Goal: Find contact information: Find contact information

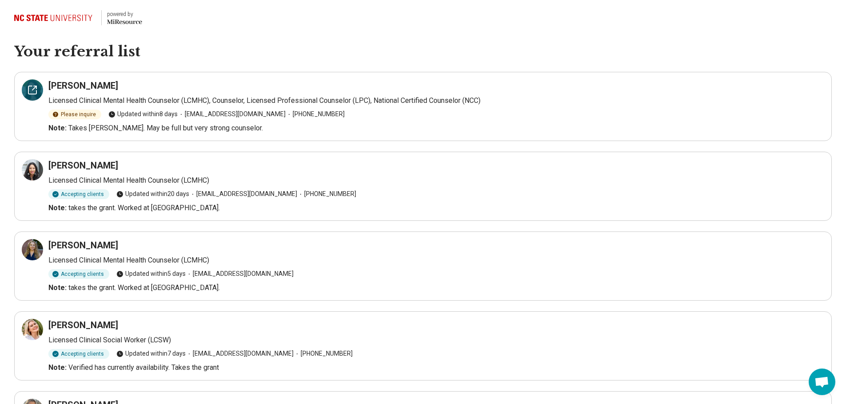
click at [28, 91] on icon at bounding box center [32, 90] width 8 height 8
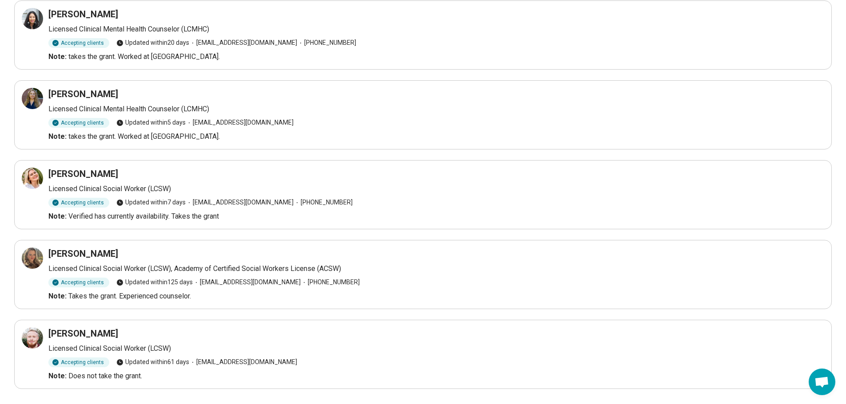
scroll to position [172, 0]
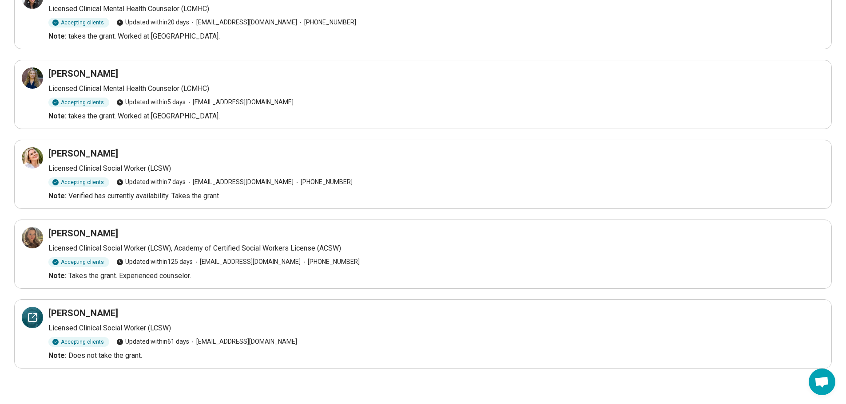
click at [32, 317] on icon at bounding box center [32, 318] width 11 height 11
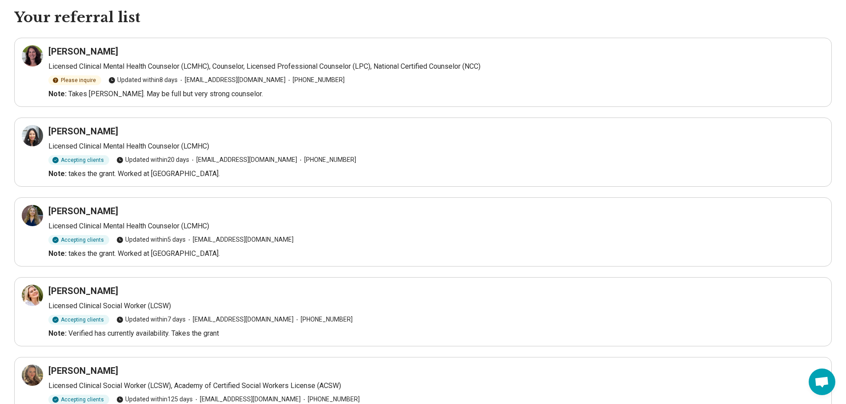
scroll to position [33, 0]
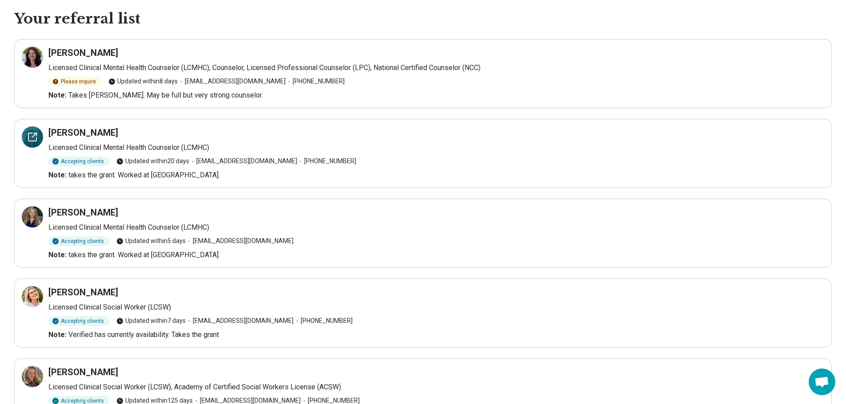
click at [28, 136] on icon at bounding box center [32, 137] width 8 height 8
click at [36, 214] on icon at bounding box center [35, 214] width 3 height 3
click at [32, 295] on icon at bounding box center [32, 297] width 11 height 11
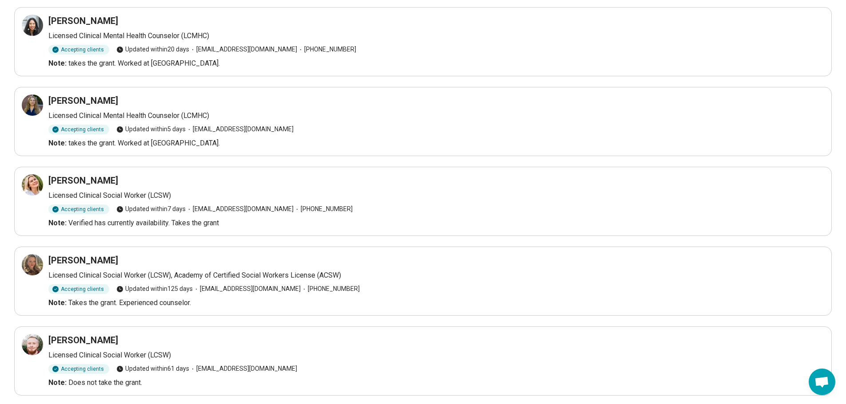
scroll to position [153, 0]
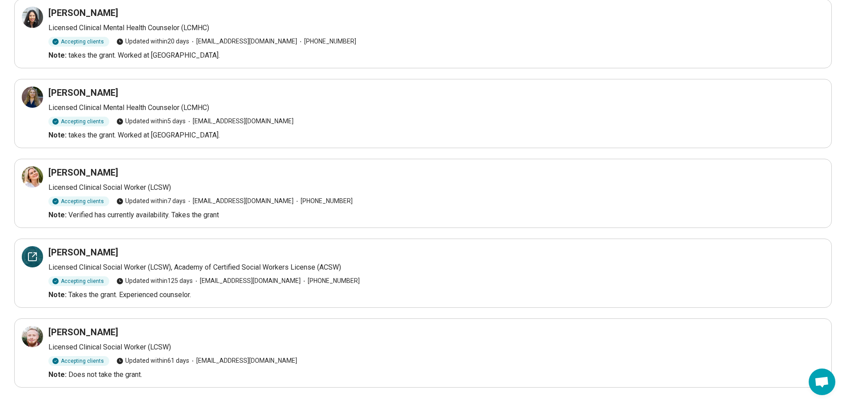
click at [25, 257] on div at bounding box center [32, 256] width 21 height 21
click at [31, 335] on icon at bounding box center [32, 337] width 11 height 11
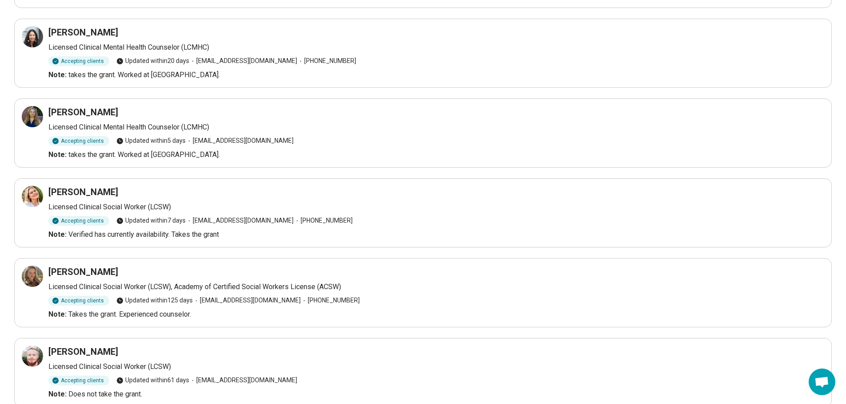
scroll to position [134, 0]
click at [35, 115] on icon at bounding box center [32, 116] width 11 height 11
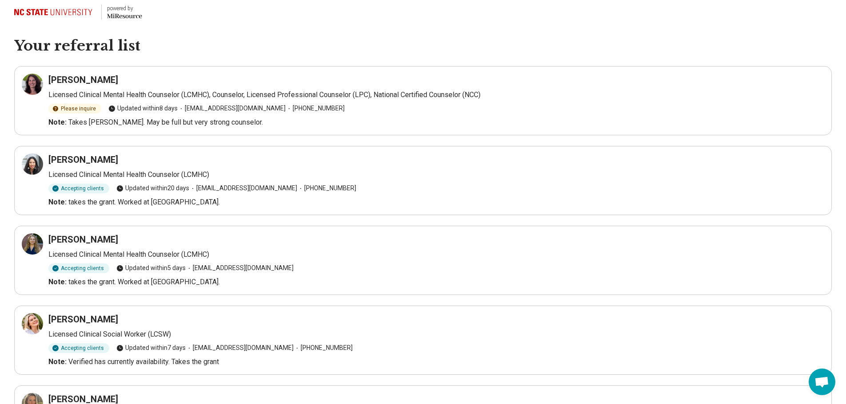
scroll to position [0, 0]
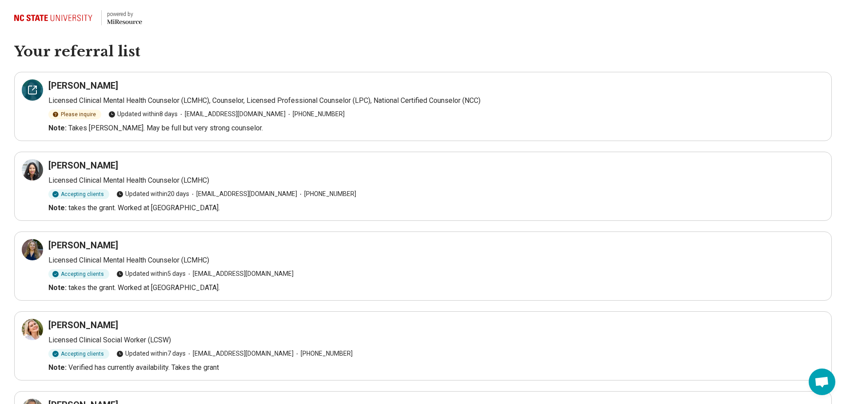
click at [36, 93] on icon at bounding box center [32, 90] width 8 height 8
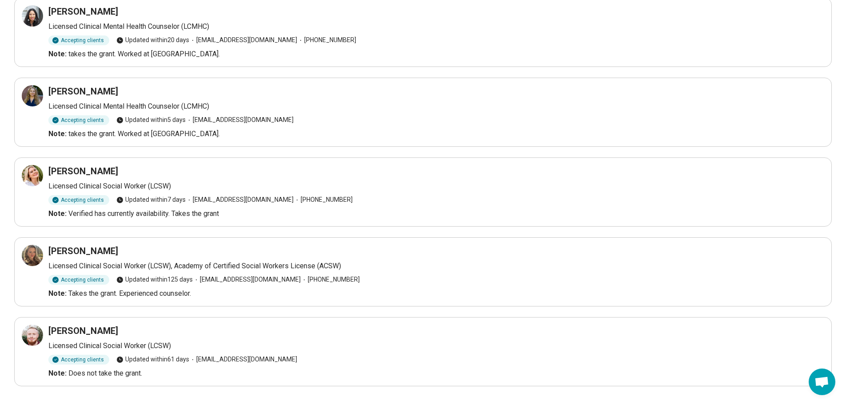
scroll to position [161, 0]
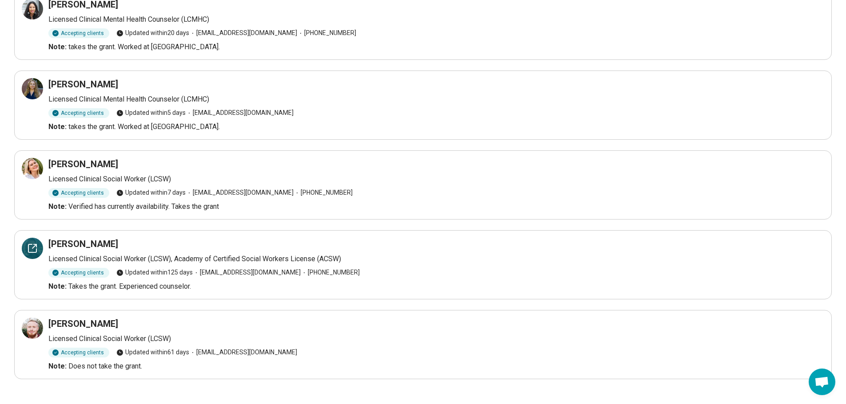
click at [32, 246] on icon at bounding box center [32, 248] width 11 height 11
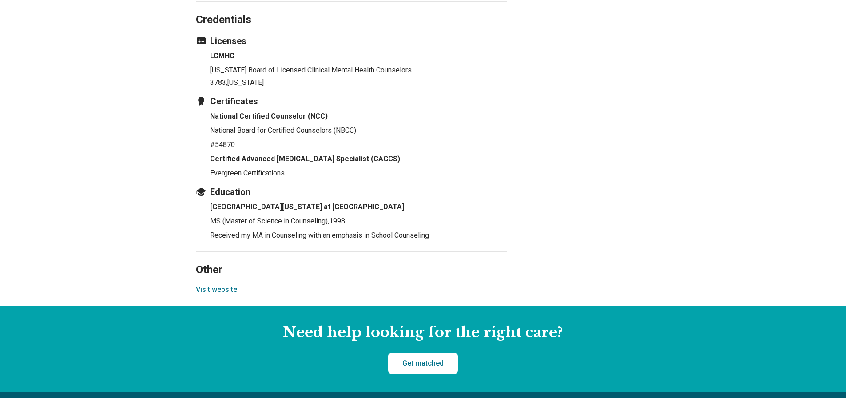
scroll to position [1131, 0]
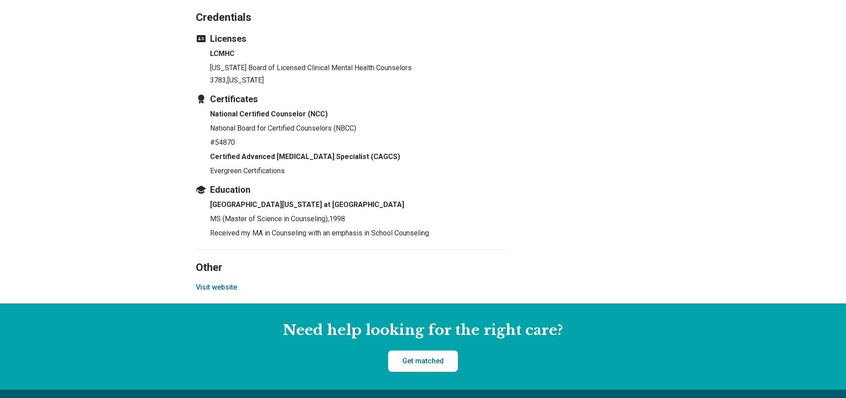
click at [225, 293] on button "Visit website" at bounding box center [216, 287] width 41 height 11
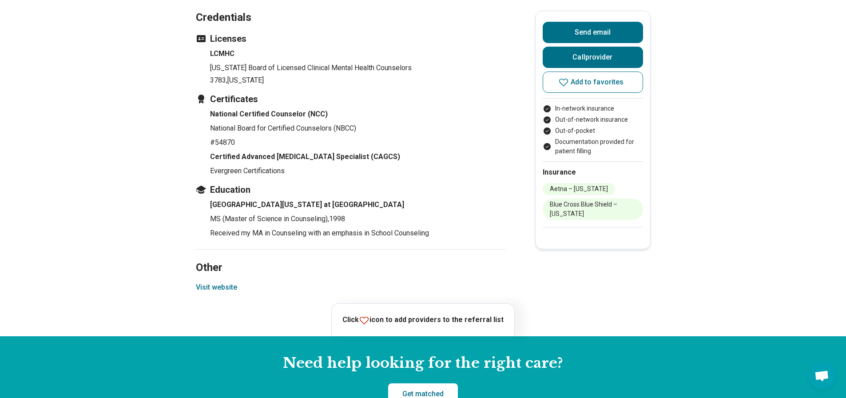
click at [221, 293] on button "Visit website" at bounding box center [216, 287] width 41 height 11
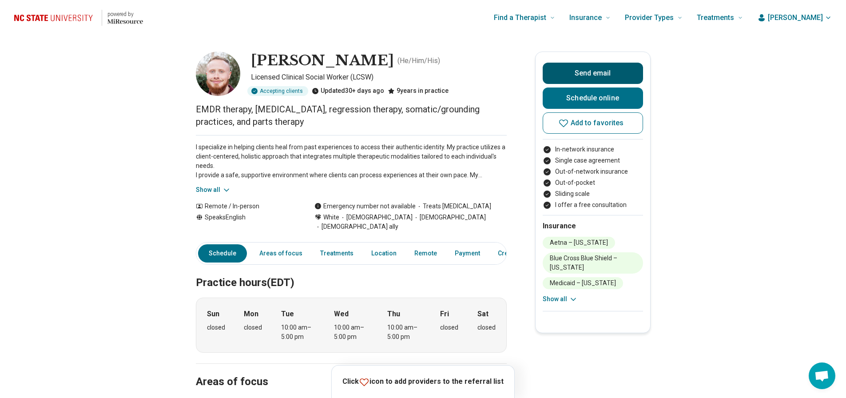
click at [603, 70] on button "Send email" at bounding box center [592, 73] width 100 height 21
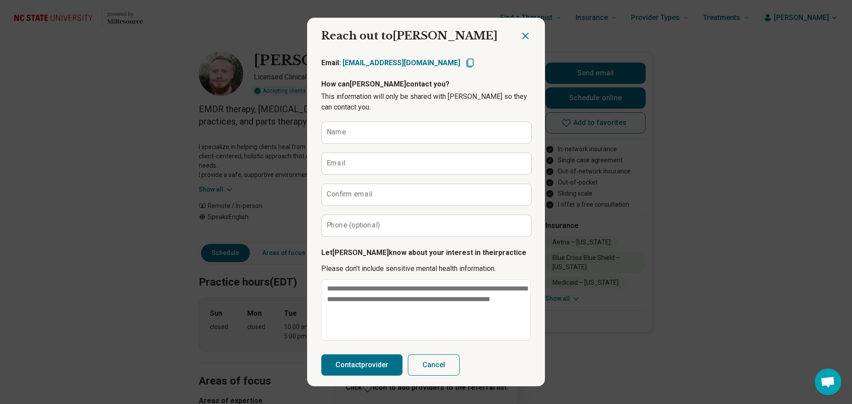
click at [523, 35] on icon "Close dialog" at bounding box center [525, 35] width 5 height 5
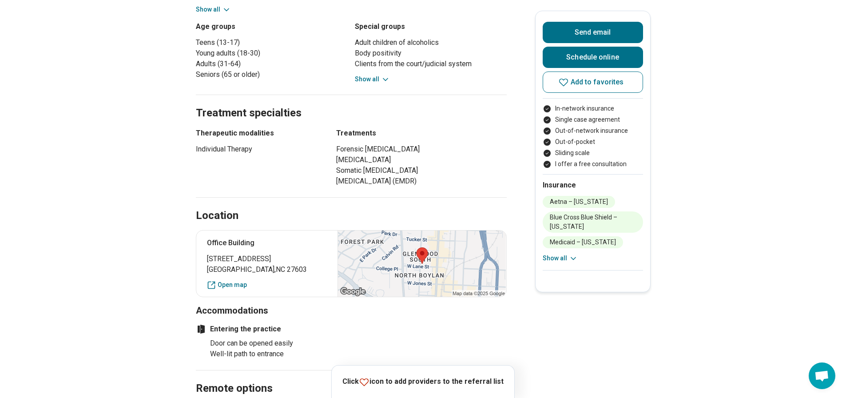
scroll to position [429, 0]
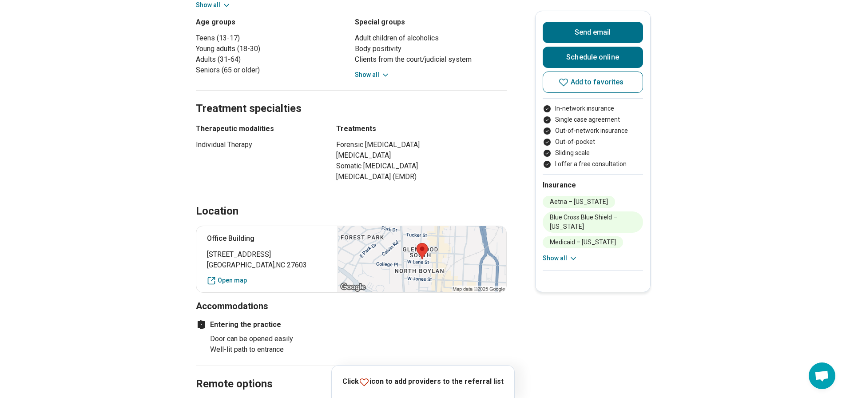
drag, startPoint x: 847, startPoint y: 66, endPoint x: 842, endPoint y: 156, distance: 90.7
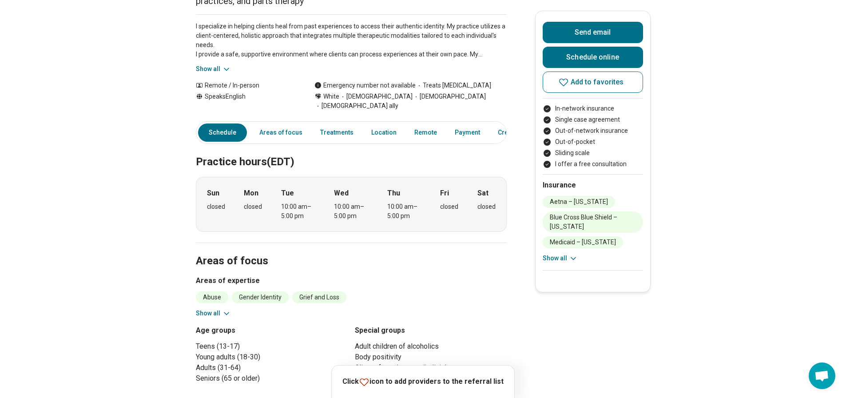
scroll to position [0, 0]
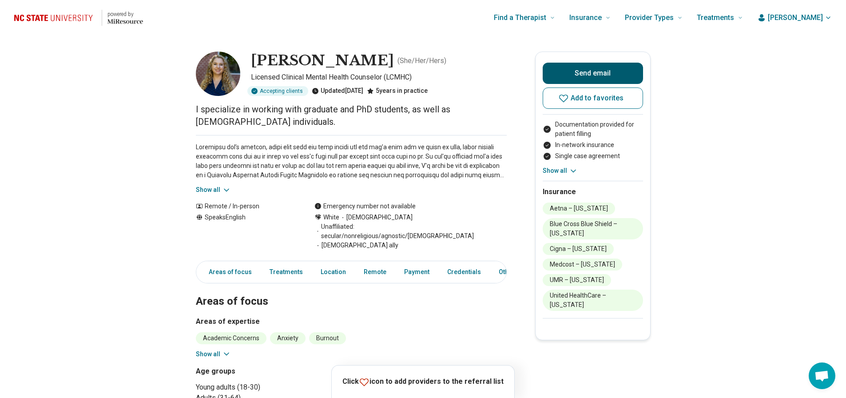
click at [584, 71] on button "Send email" at bounding box center [592, 73] width 100 height 21
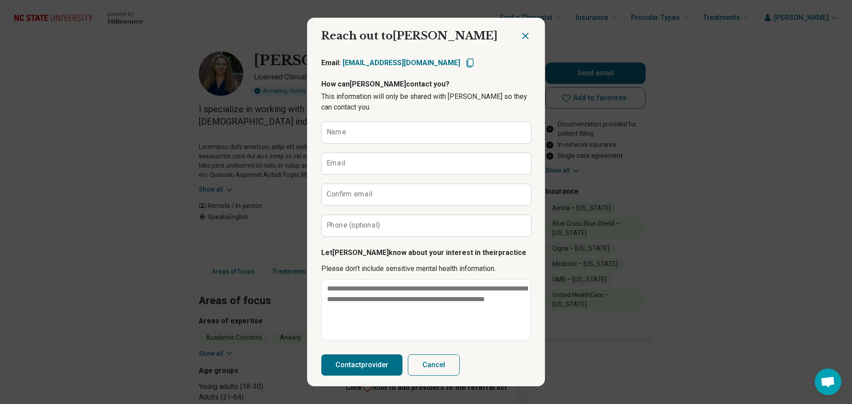
click at [520, 32] on icon "Close dialog" at bounding box center [525, 36] width 11 height 11
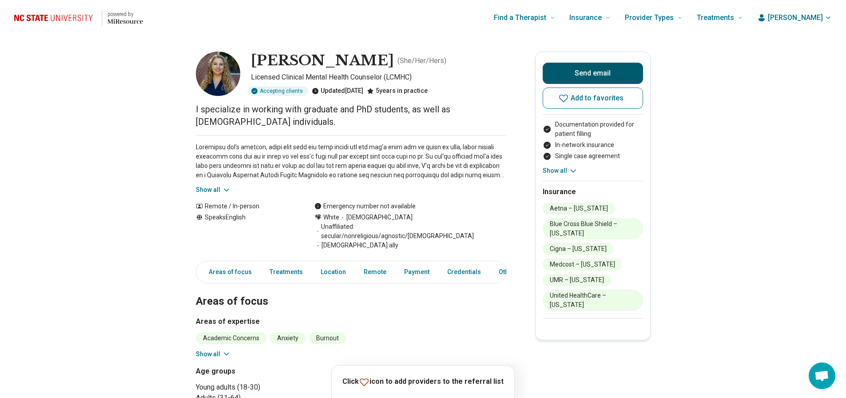
click at [583, 70] on button "Send email" at bounding box center [592, 73] width 100 height 21
type textarea "*"
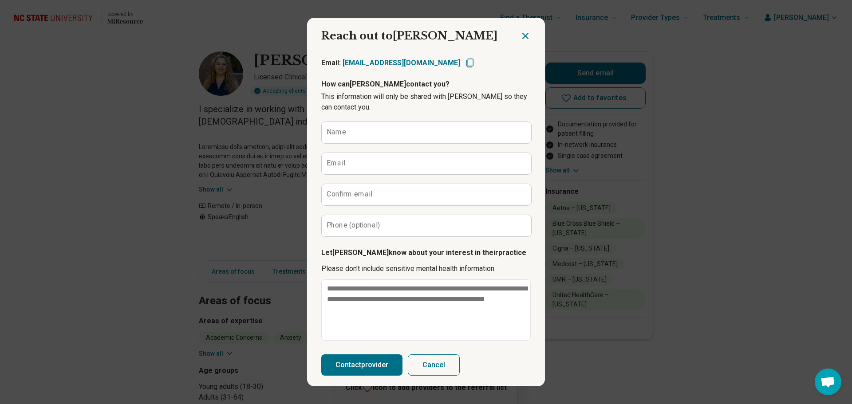
click at [523, 34] on icon "Close dialog" at bounding box center [525, 36] width 11 height 11
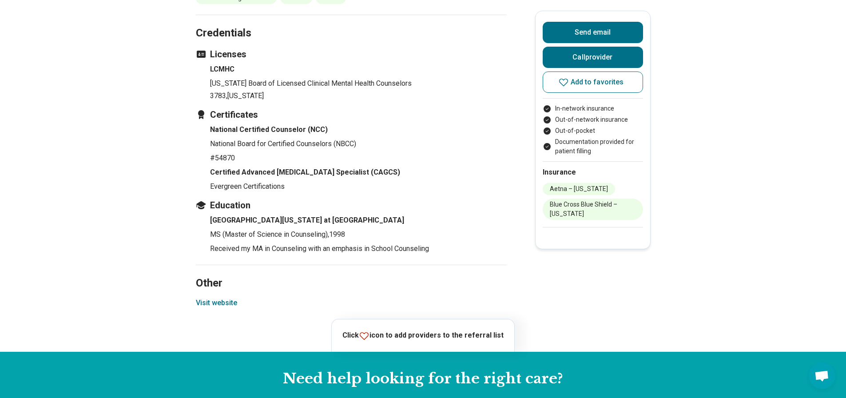
scroll to position [1117, 0]
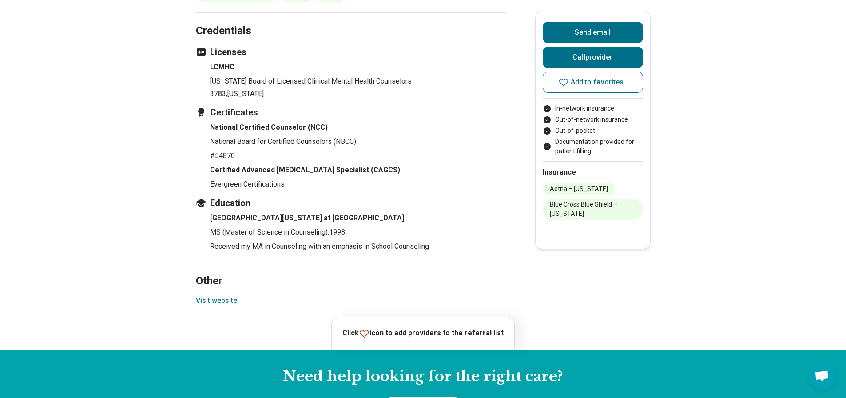
click at [230, 306] on button "Visit website" at bounding box center [216, 300] width 41 height 11
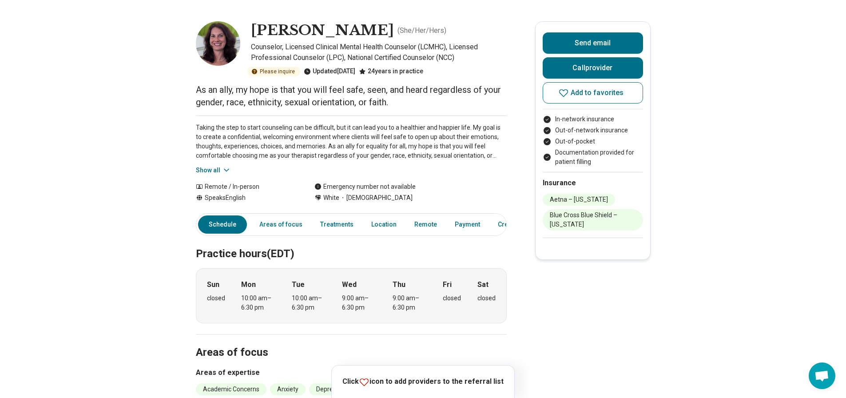
scroll to position [0, 0]
